Goal: Find specific page/section: Find specific page/section

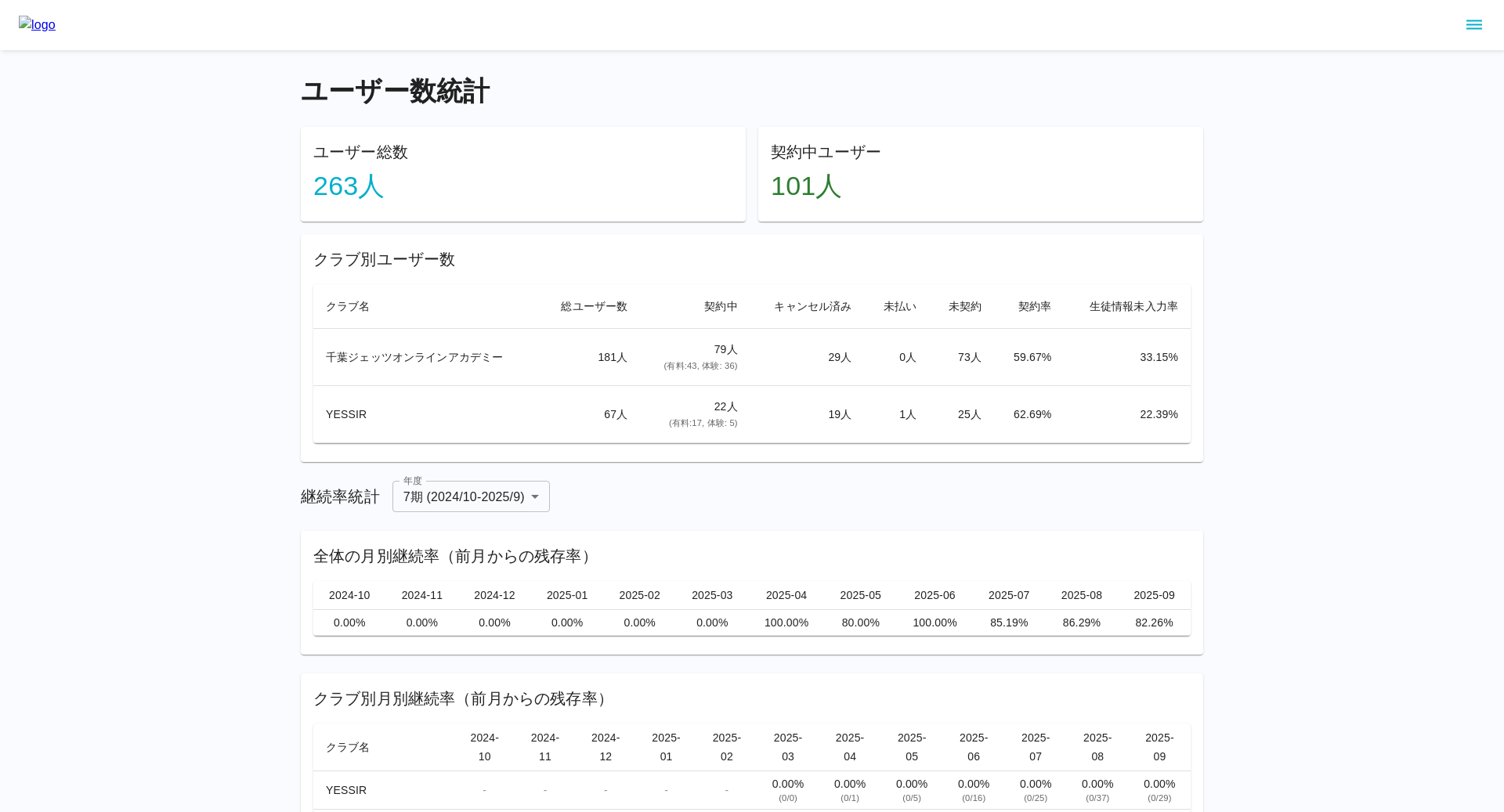
click at [204, 171] on div "ユーザー数統計 ユーザー総数 263 人 契約中ユーザー 101 人 クラブ別ユーザー数 クラブ名 総ユーザー数 契約中 キャンセル済み 未払い 未契約 契約…" at bounding box center [752, 463] width 1504 height 926
click at [1468, 26] on icon "sidemenu" at bounding box center [1474, 25] width 19 height 19
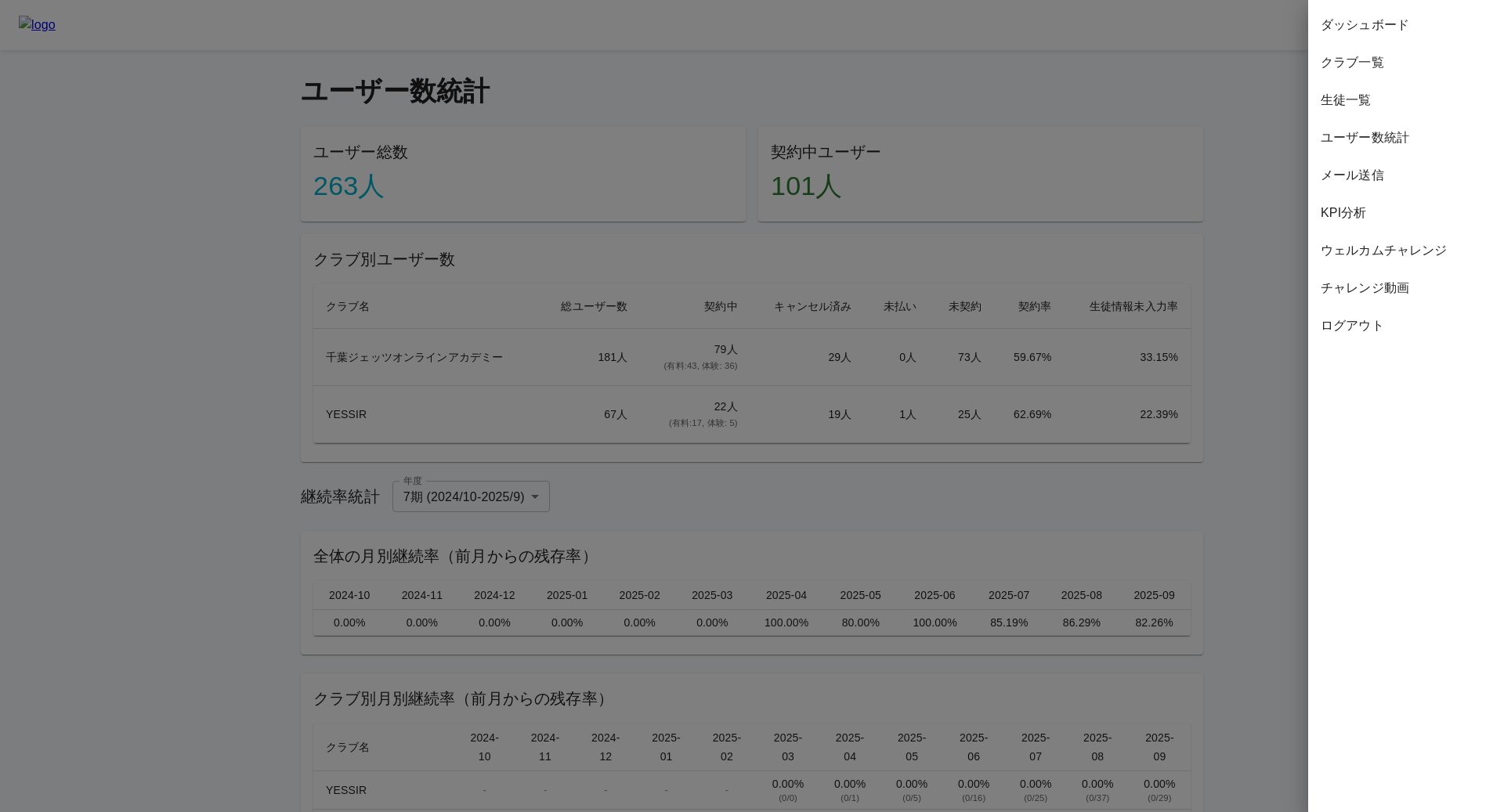
click at [1369, 101] on span "生徒一覧" at bounding box center [1406, 100] width 171 height 19
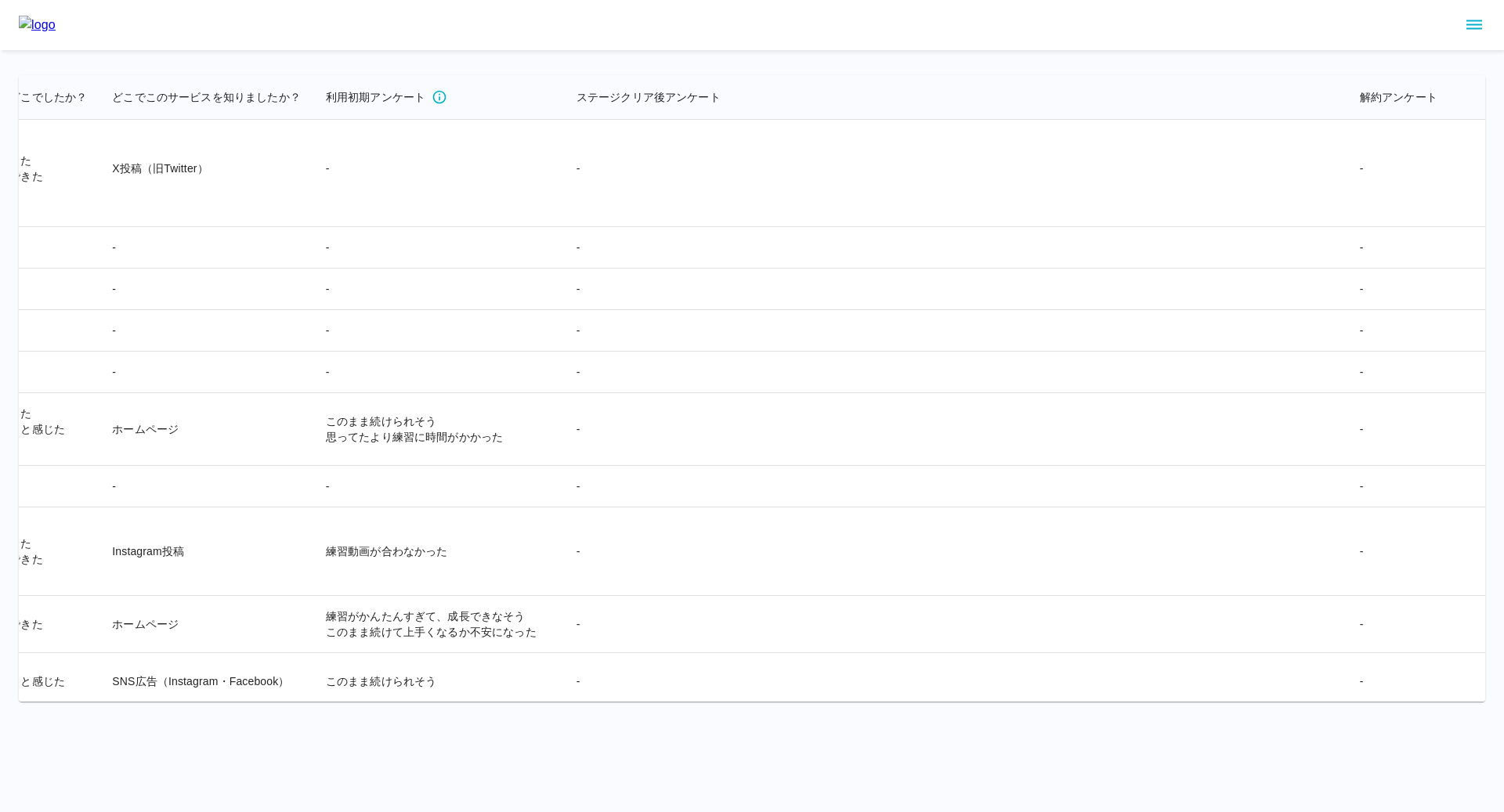
scroll to position [23955, 3770]
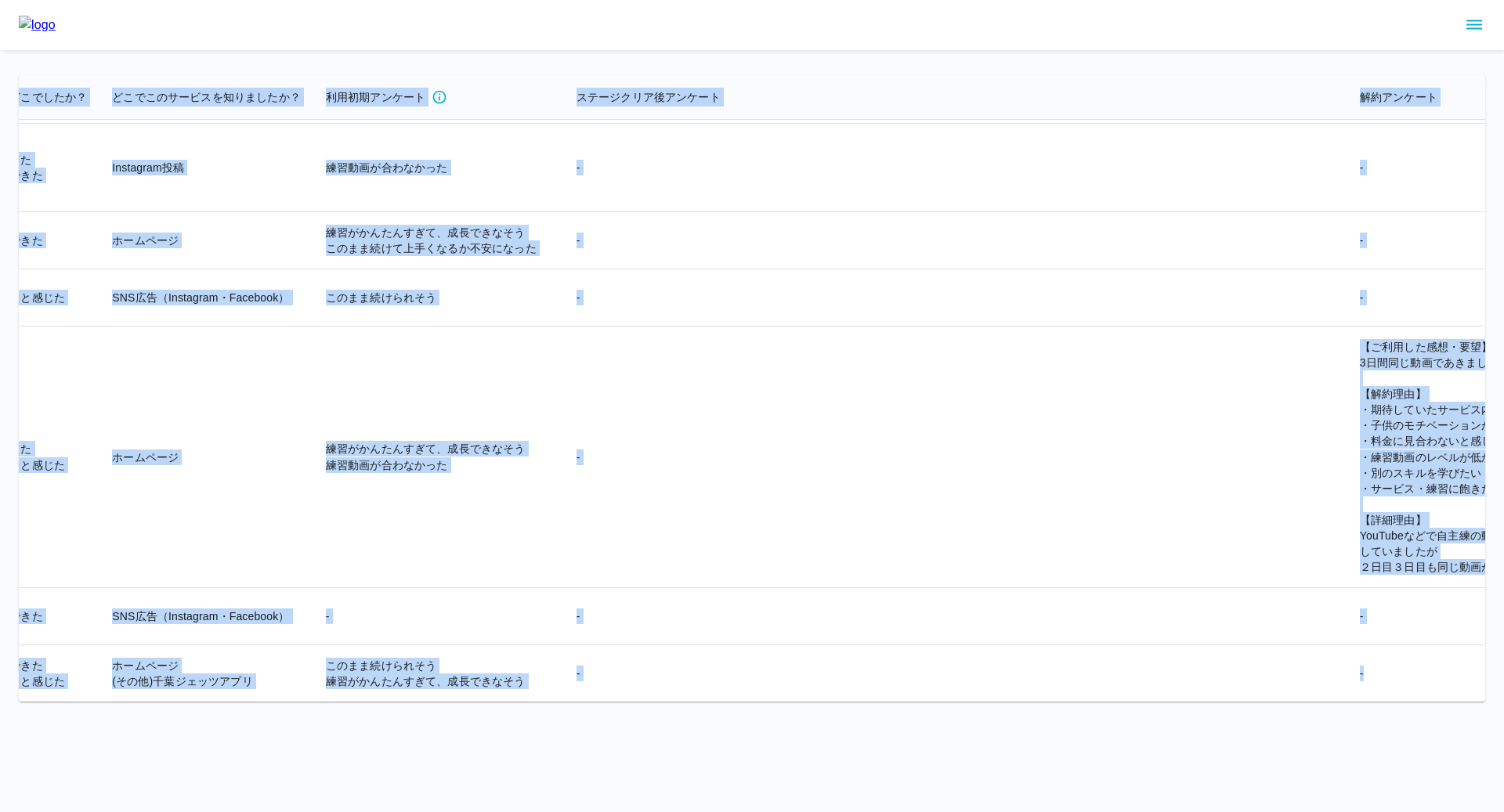
drag, startPoint x: 32, startPoint y: 100, endPoint x: 1305, endPoint y: 679, distance: 1398.5
copy table "loremip dolorsit ametco adip elitse doeiusmod tempori utlabor etdo magnaali en …"
